Goal: Task Accomplishment & Management: Complete application form

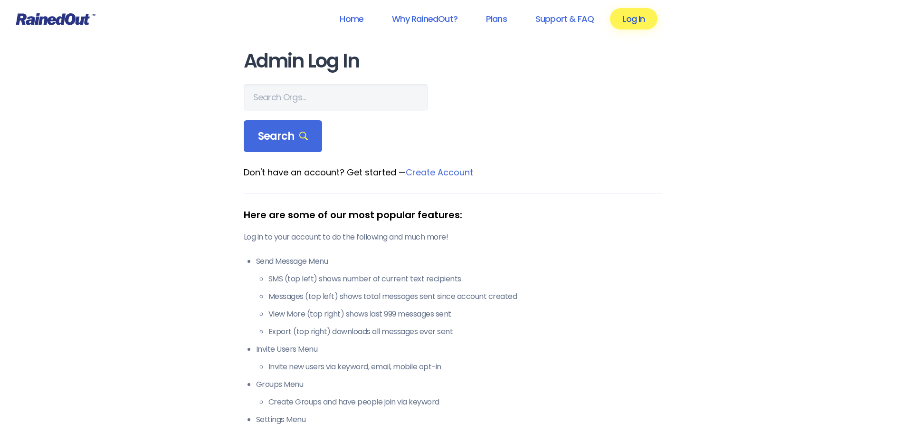
click at [632, 20] on link "Log In" at bounding box center [633, 18] width 47 height 21
click at [279, 96] on input "text" at bounding box center [336, 97] width 184 height 27
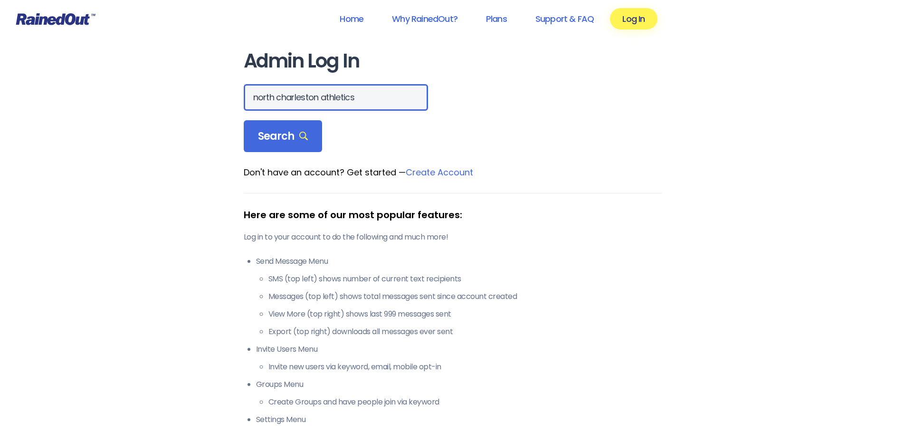
type input "north charleston athletics"
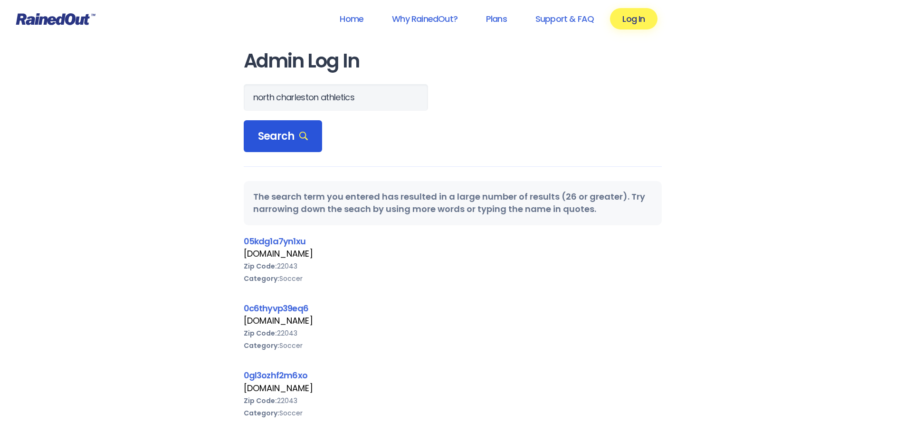
click at [279, 148] on div "Search" at bounding box center [283, 136] width 79 height 32
click at [297, 136] on span "Search" at bounding box center [283, 136] width 50 height 13
click at [625, 22] on link "Log In" at bounding box center [633, 18] width 47 height 21
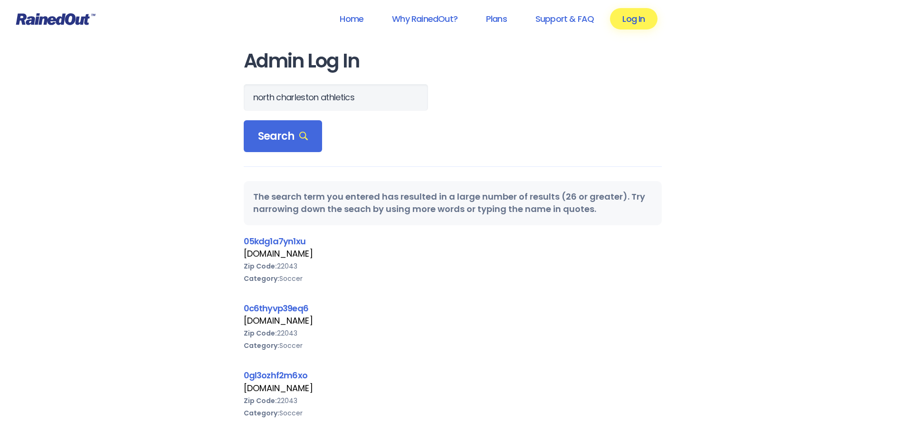
click at [625, 22] on link "Log In" at bounding box center [633, 18] width 47 height 21
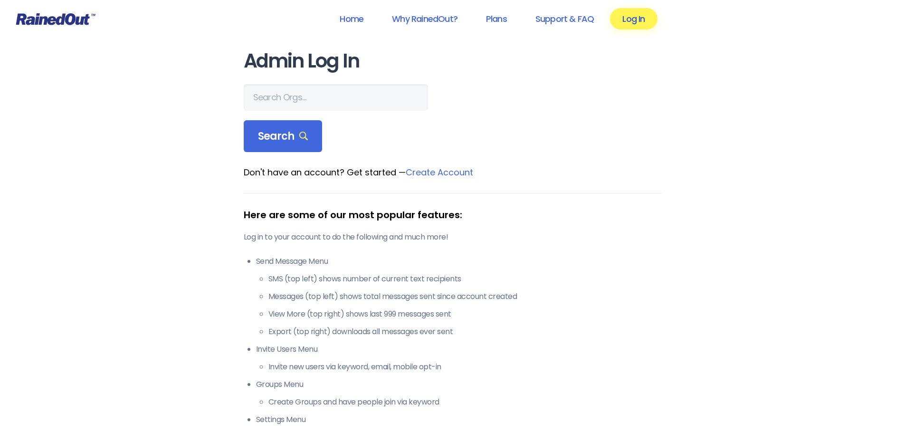
click at [626, 18] on link "Log In" at bounding box center [633, 18] width 47 height 21
click at [627, 18] on link "Log In" at bounding box center [633, 18] width 47 height 21
click at [627, 17] on link "Log In" at bounding box center [633, 18] width 47 height 21
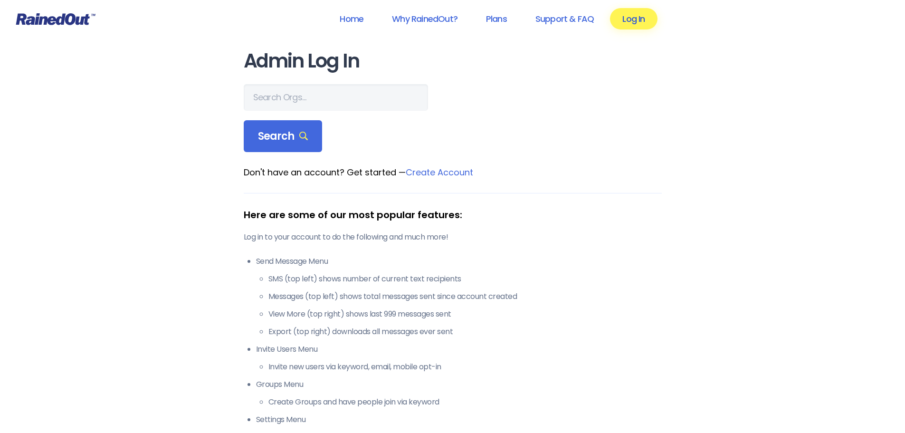
click at [627, 17] on link "Log In" at bounding box center [633, 18] width 47 height 21
click at [356, 22] on link "Home" at bounding box center [351, 18] width 48 height 21
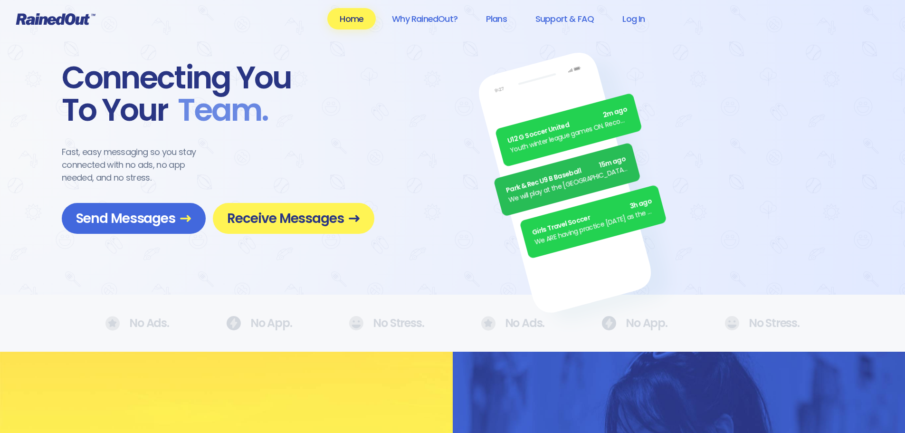
click at [356, 22] on link "Home" at bounding box center [351, 18] width 48 height 21
click at [109, 218] on span "Send Messages" at bounding box center [133, 218] width 115 height 17
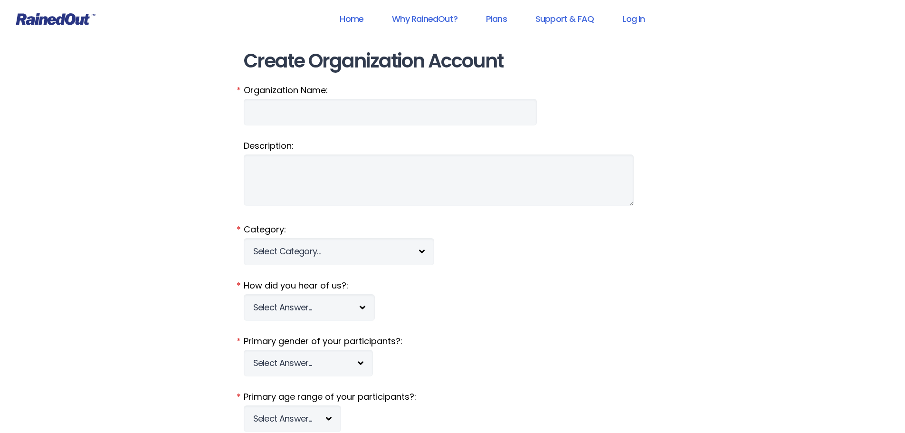
type input "NCRD"
click at [628, 18] on link "Log In" at bounding box center [633, 18] width 47 height 21
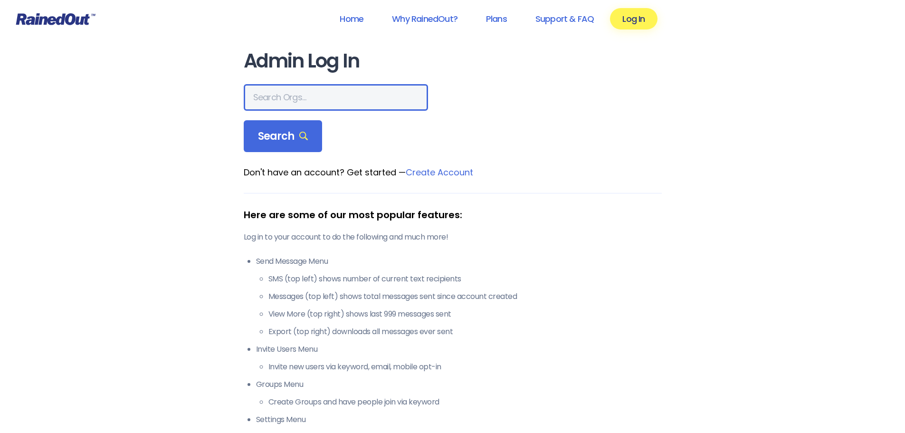
click at [282, 101] on input "text" at bounding box center [336, 97] width 184 height 27
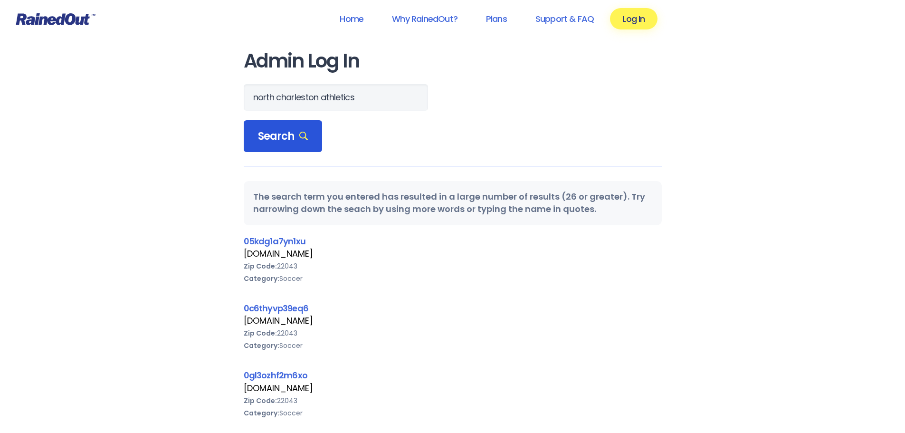
click at [279, 131] on span "Search" at bounding box center [283, 136] width 50 height 13
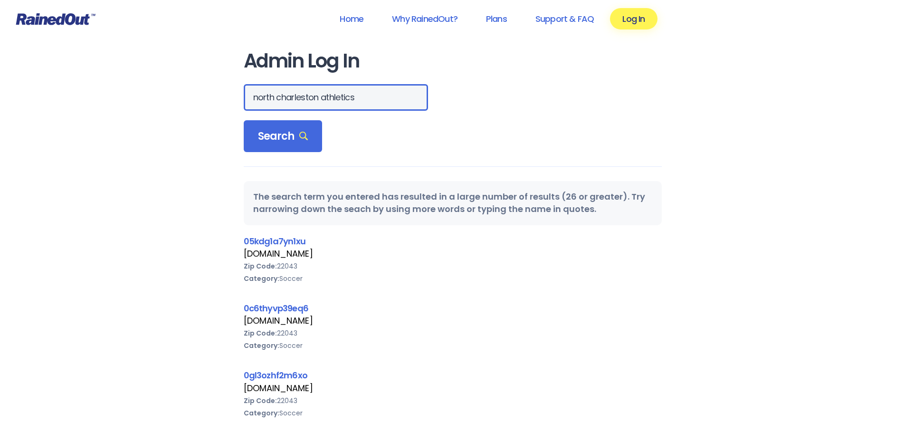
click at [357, 98] on input "north charleston athletics" at bounding box center [336, 97] width 184 height 27
type input "[GEOGRAPHIC_DATA]"
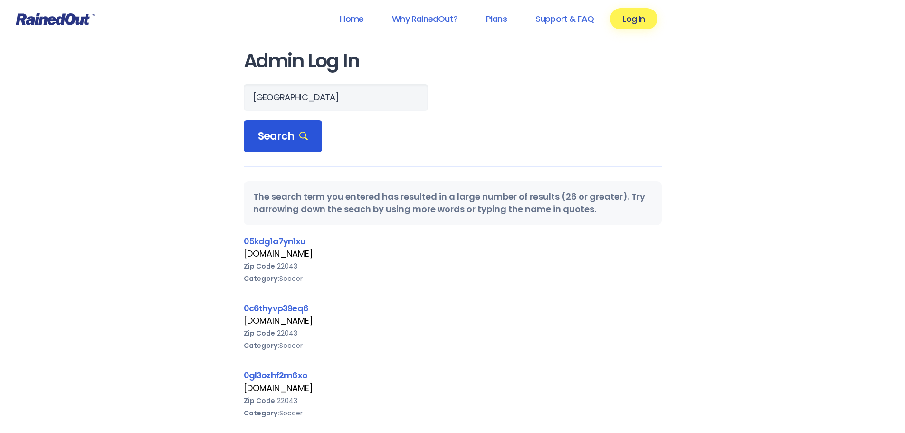
click at [277, 135] on span "Search" at bounding box center [283, 136] width 50 height 13
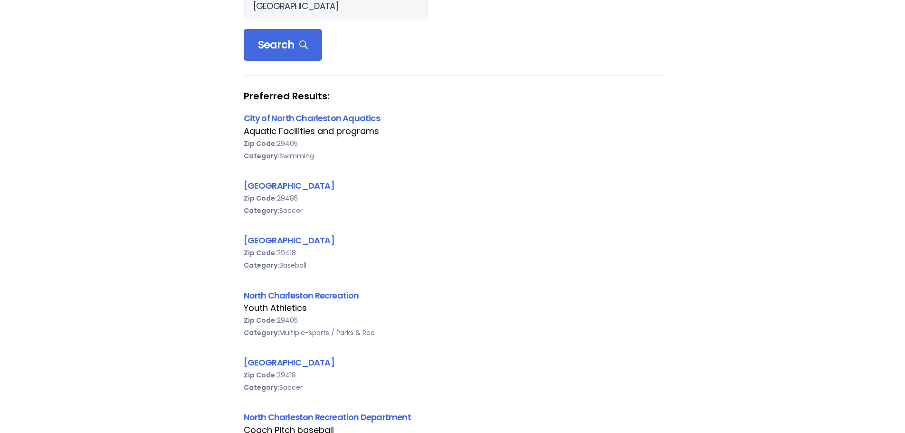
scroll to position [48, 0]
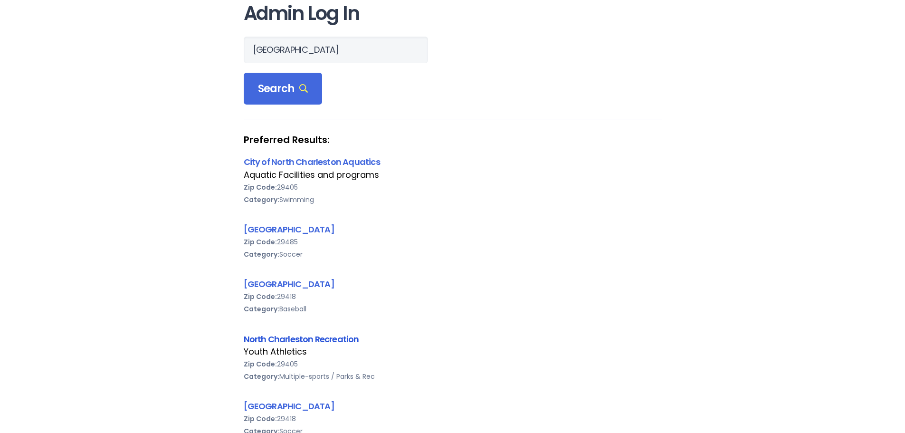
click at [278, 336] on link "North Charleston Recreation" at bounding box center [301, 339] width 115 height 12
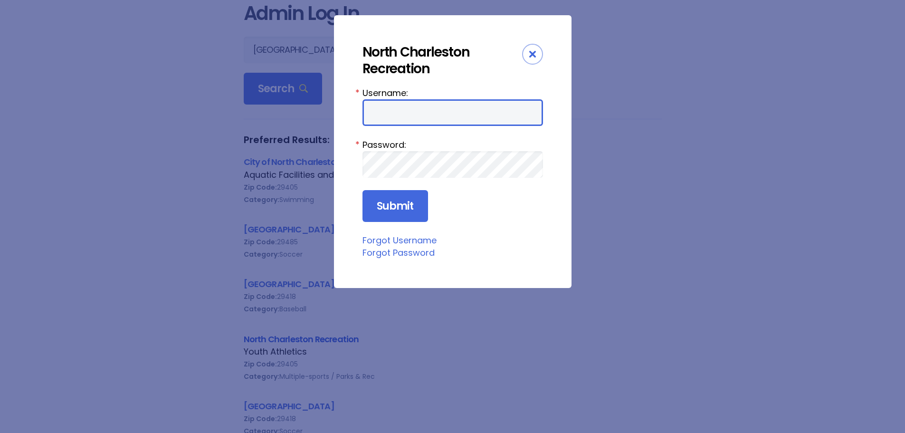
type input "NCRD"
click at [529, 52] on div "Close" at bounding box center [532, 54] width 21 height 21
